Goal: Obtain resource: Obtain resource

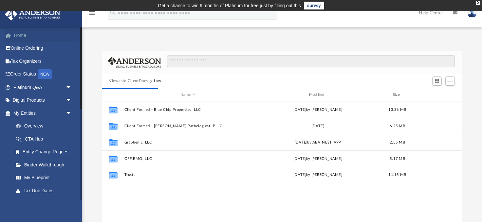
scroll to position [149, 360]
click at [18, 35] on link "Home" at bounding box center [43, 35] width 77 height 13
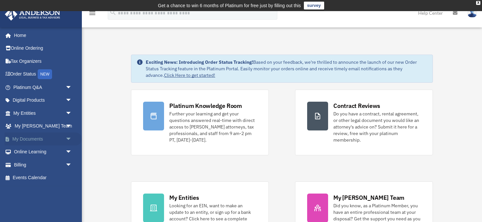
click at [37, 137] on link "My Documents arrow_drop_down" at bounding box center [43, 139] width 77 height 13
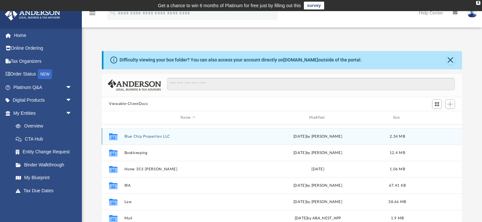
scroll to position [61, 0]
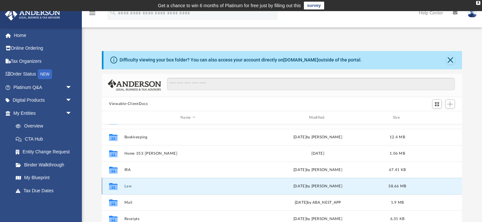
click at [129, 186] on button "Law" at bounding box center [187, 186] width 127 height 4
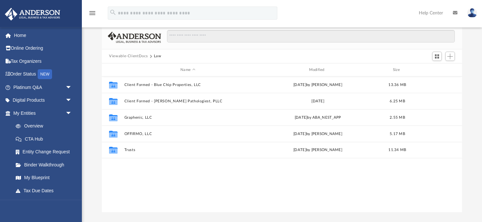
scroll to position [36, 0]
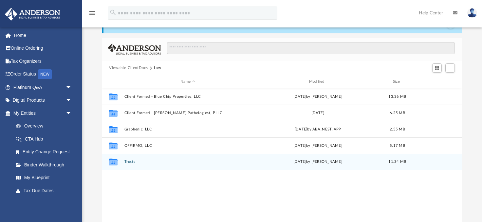
click at [129, 162] on button "Trusts" at bounding box center [187, 162] width 127 height 4
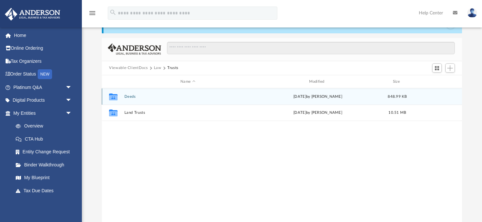
click at [130, 96] on button "Deeds" at bounding box center [187, 97] width 127 height 4
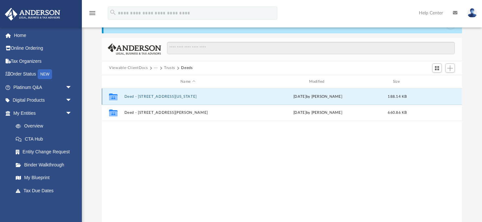
click at [130, 96] on button "Deed - 1500 Vermont Avenue" at bounding box center [187, 97] width 127 height 4
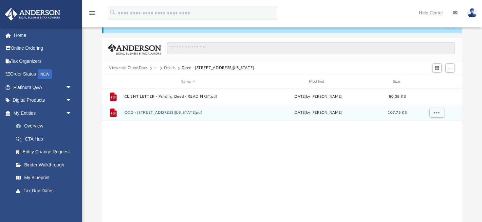
click at [161, 112] on button "QCD - 1500 Vermont Avenue.pdf" at bounding box center [187, 113] width 127 height 4
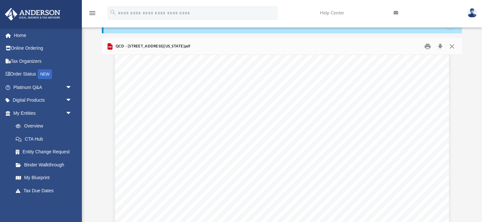
scroll to position [1599, 0]
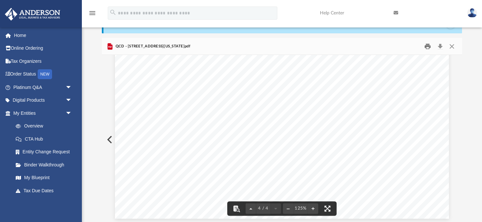
click at [427, 45] on button "Print" at bounding box center [427, 46] width 13 height 10
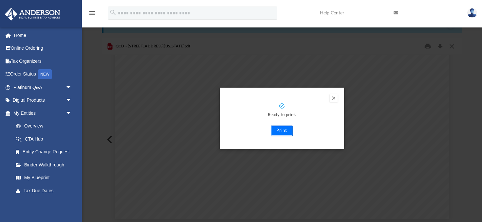
click at [278, 131] on button "Print" at bounding box center [282, 131] width 22 height 10
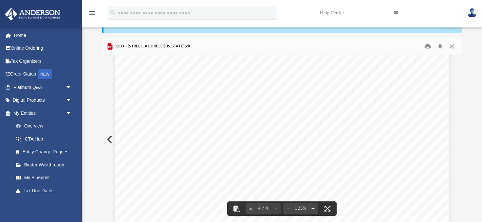
scroll to position [1522, 0]
click at [451, 45] on button "Close" at bounding box center [452, 46] width 12 height 10
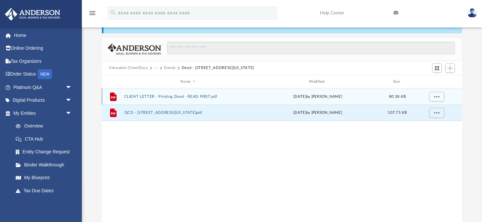
click at [174, 97] on button "CLIENT LETTER - Printing Deed - READ FIRST.pdf" at bounding box center [187, 97] width 127 height 4
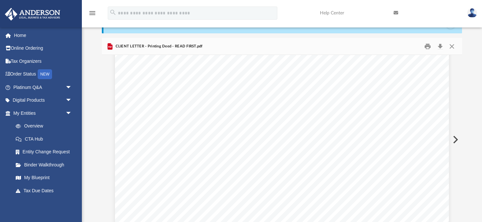
scroll to position [256, 0]
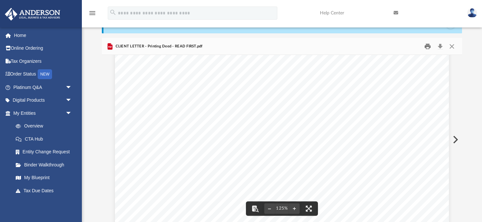
click at [427, 45] on button "Print" at bounding box center [427, 46] width 13 height 10
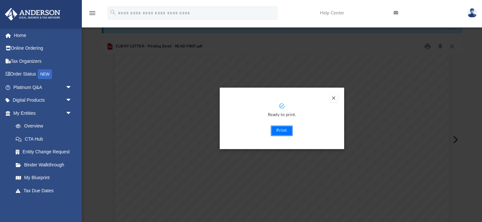
click at [281, 130] on button "Print" at bounding box center [282, 131] width 22 height 10
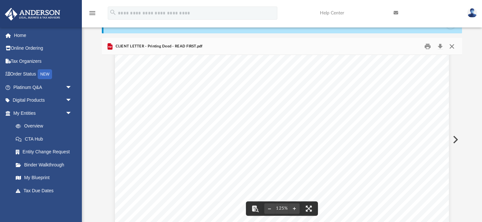
click at [451, 45] on button "Close" at bounding box center [452, 46] width 12 height 10
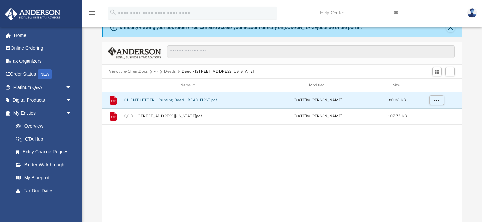
scroll to position [0, 0]
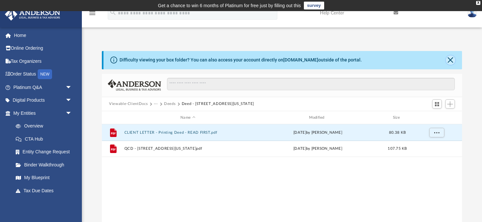
click at [447, 59] on button "Close" at bounding box center [450, 60] width 9 height 9
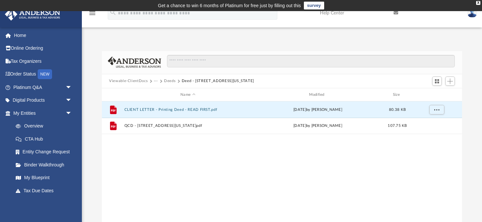
click at [133, 81] on button "Viewable-ClientDocs" at bounding box center [128, 81] width 39 height 6
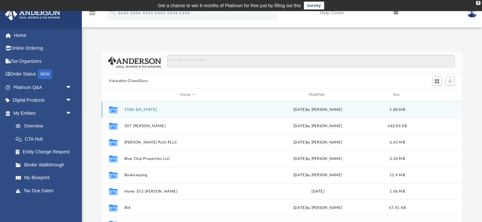
click at [139, 110] on button "1500 Vermont" at bounding box center [187, 110] width 127 height 4
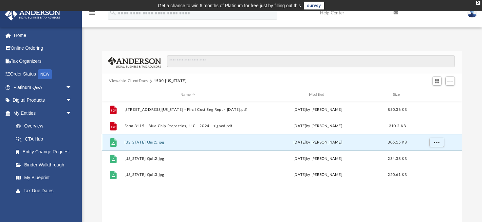
click at [141, 143] on button "Vermont Quit1.jpg" at bounding box center [187, 142] width 127 height 4
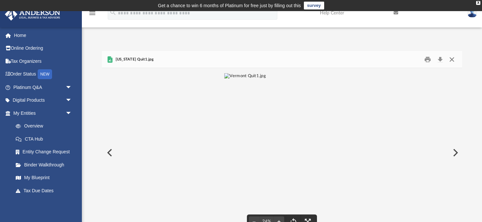
click at [452, 58] on button "Close" at bounding box center [452, 59] width 12 height 10
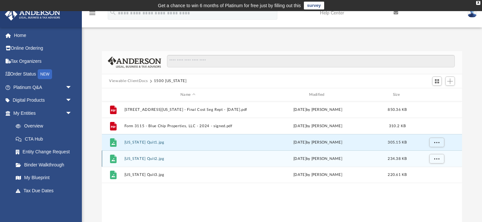
click at [140, 159] on button "Vermont Quit2.jpg" at bounding box center [187, 159] width 127 height 4
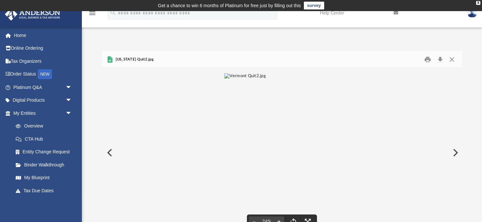
click at [456, 155] on button "Preview" at bounding box center [454, 153] width 14 height 18
